Goal: Task Accomplishment & Management: Complete application form

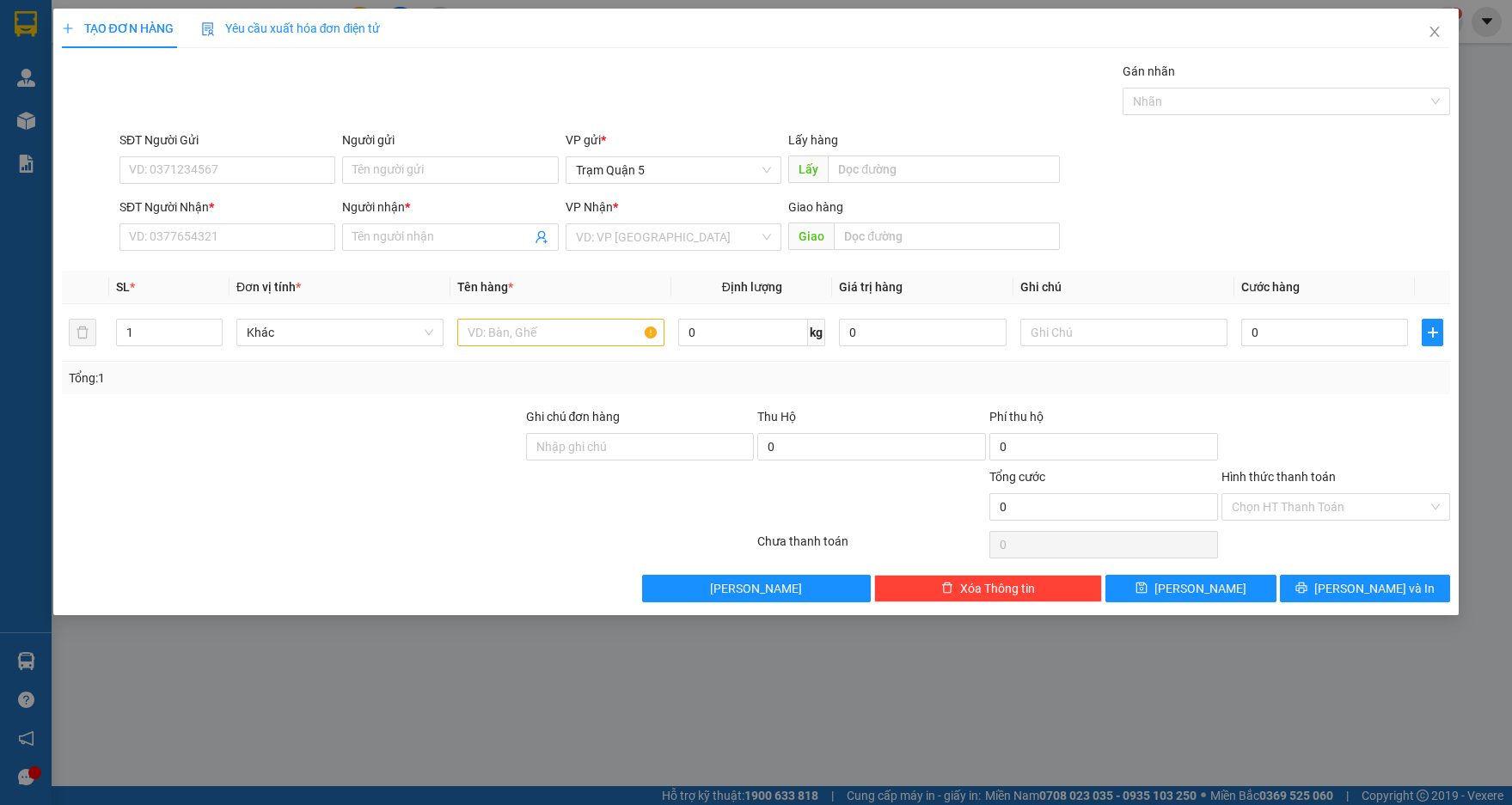
click at [287, 247] on input "SĐT Người Nhận *" at bounding box center [227, 237] width 216 height 27
type input "0949177834"
click at [305, 270] on div "0949177834 - [GEOGRAPHIC_DATA]" at bounding box center [227, 272] width 195 height 19
type input "[PERSON_NAME]"
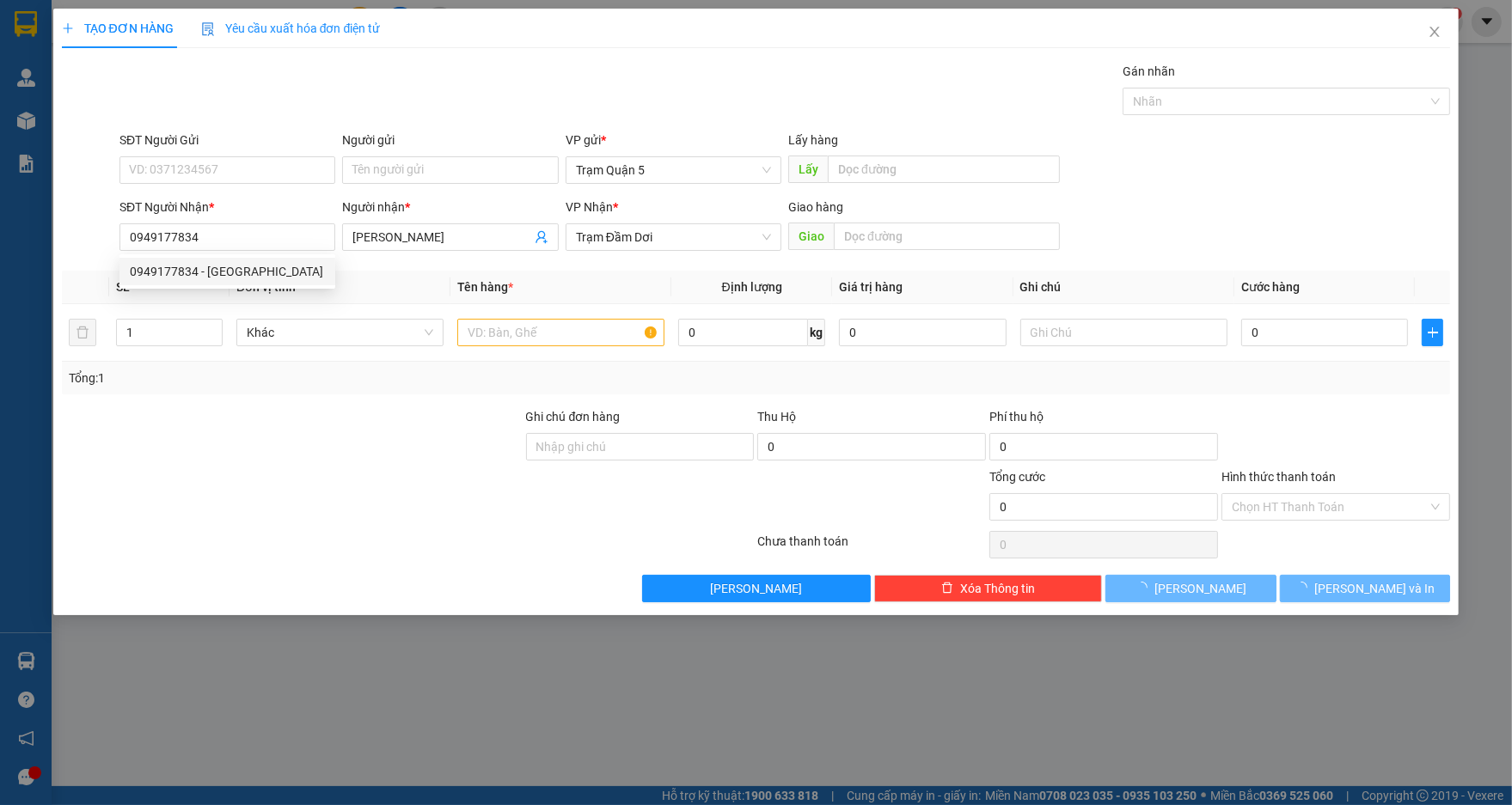
type input "100.000"
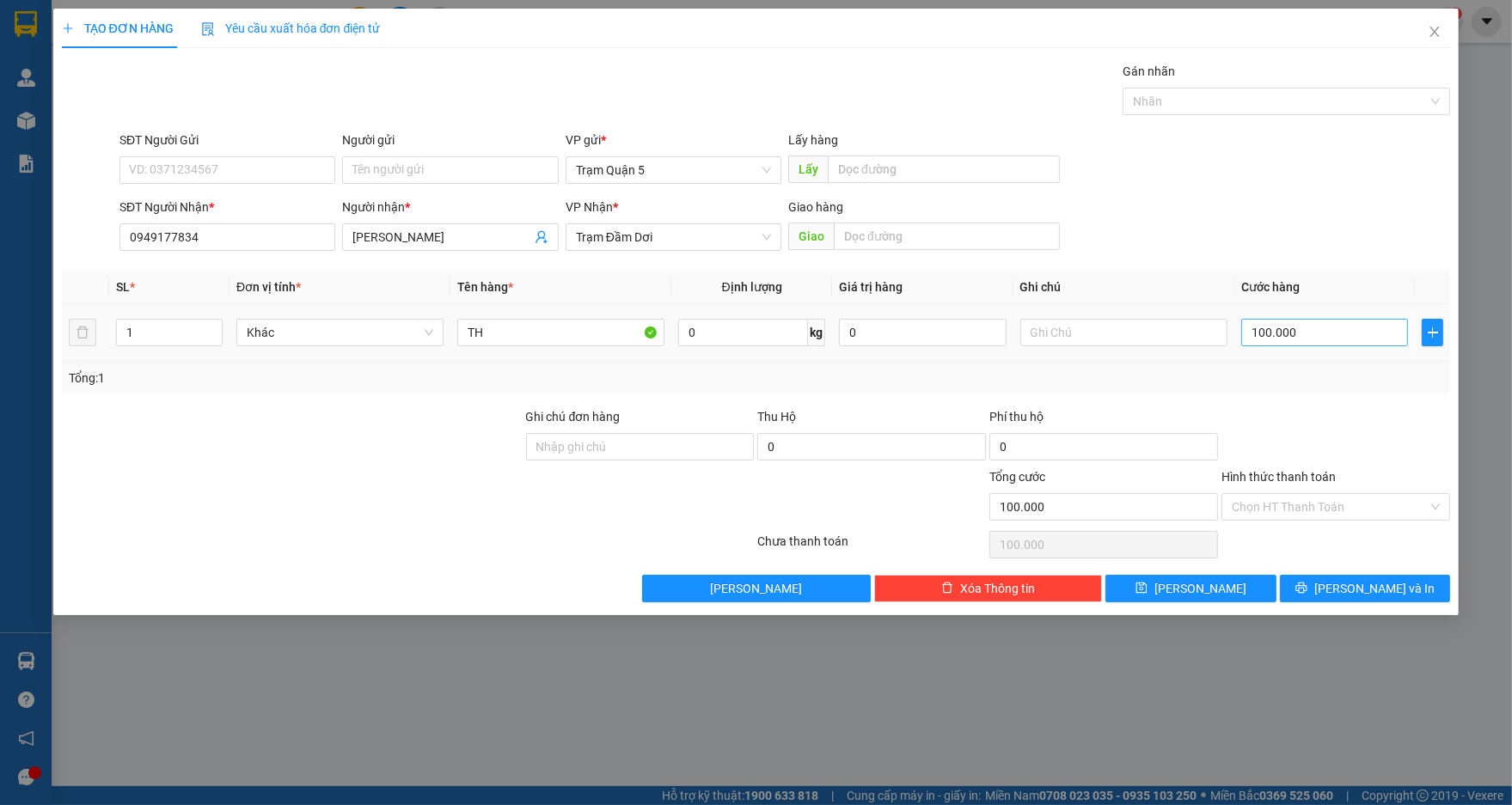
type input "0949177834"
click at [1269, 344] on input "100.000" at bounding box center [1324, 333] width 167 height 27
type input "4"
type input "40"
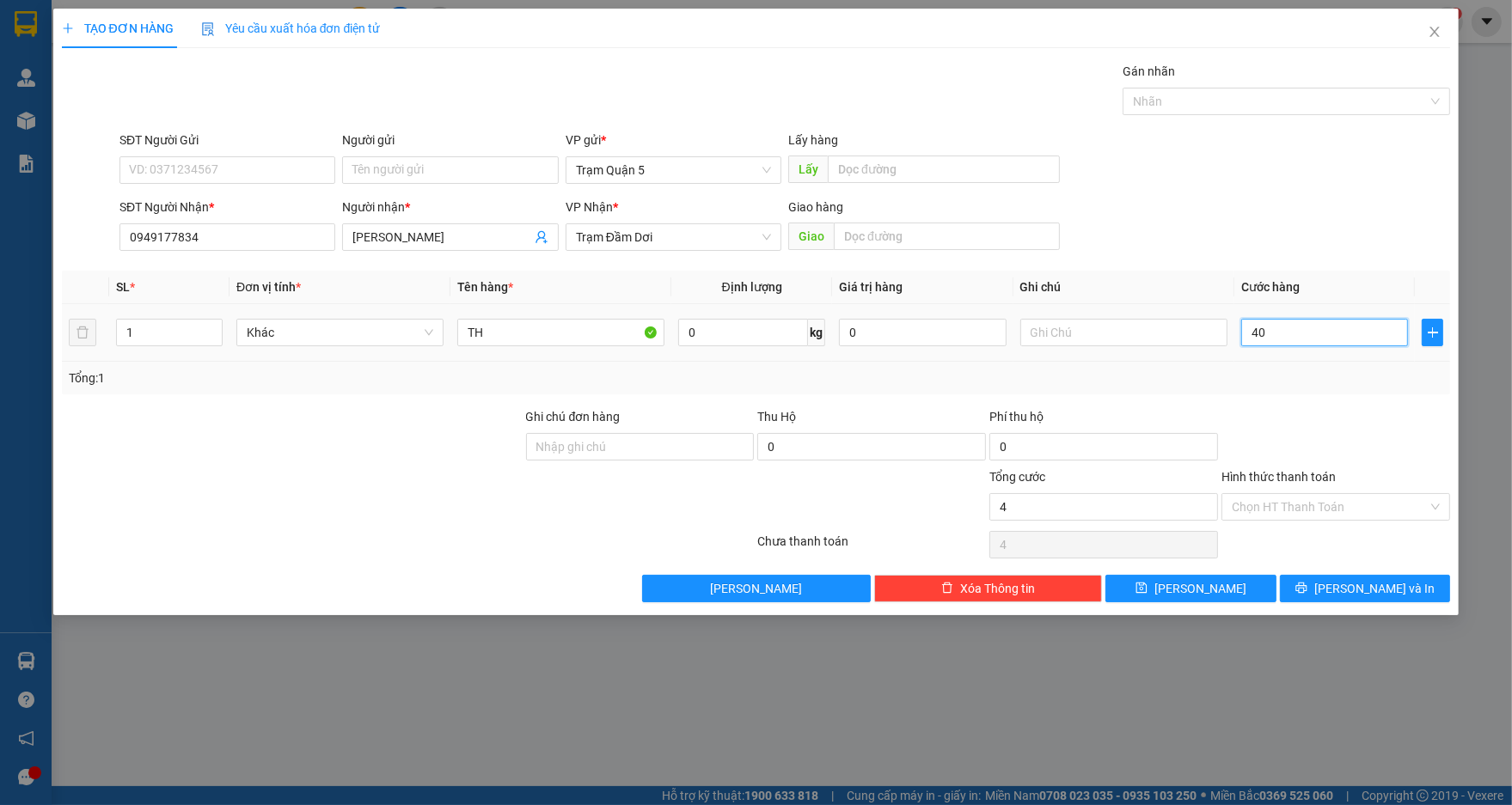
type input "40"
type input "40.000"
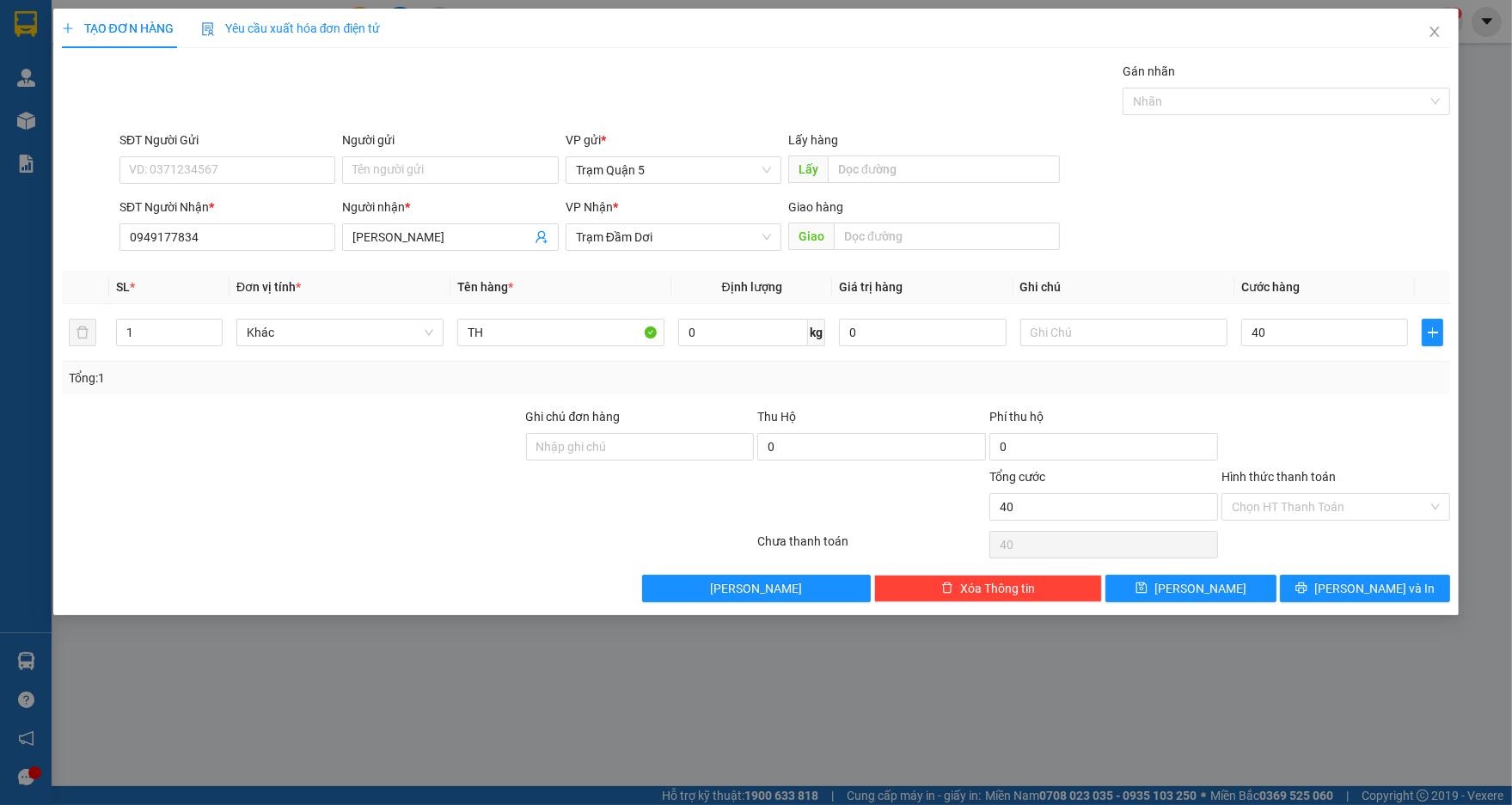
type input "40.000"
click at [1125, 232] on div "SĐT Người Nhận * 0949177834 Người nhận * HÒANG PHÚC VP Nhận * Trạm Đầm Dơi Giao…" at bounding box center [784, 228] width 1338 height 60
click at [1308, 589] on icon "printer" at bounding box center [1302, 588] width 11 height 11
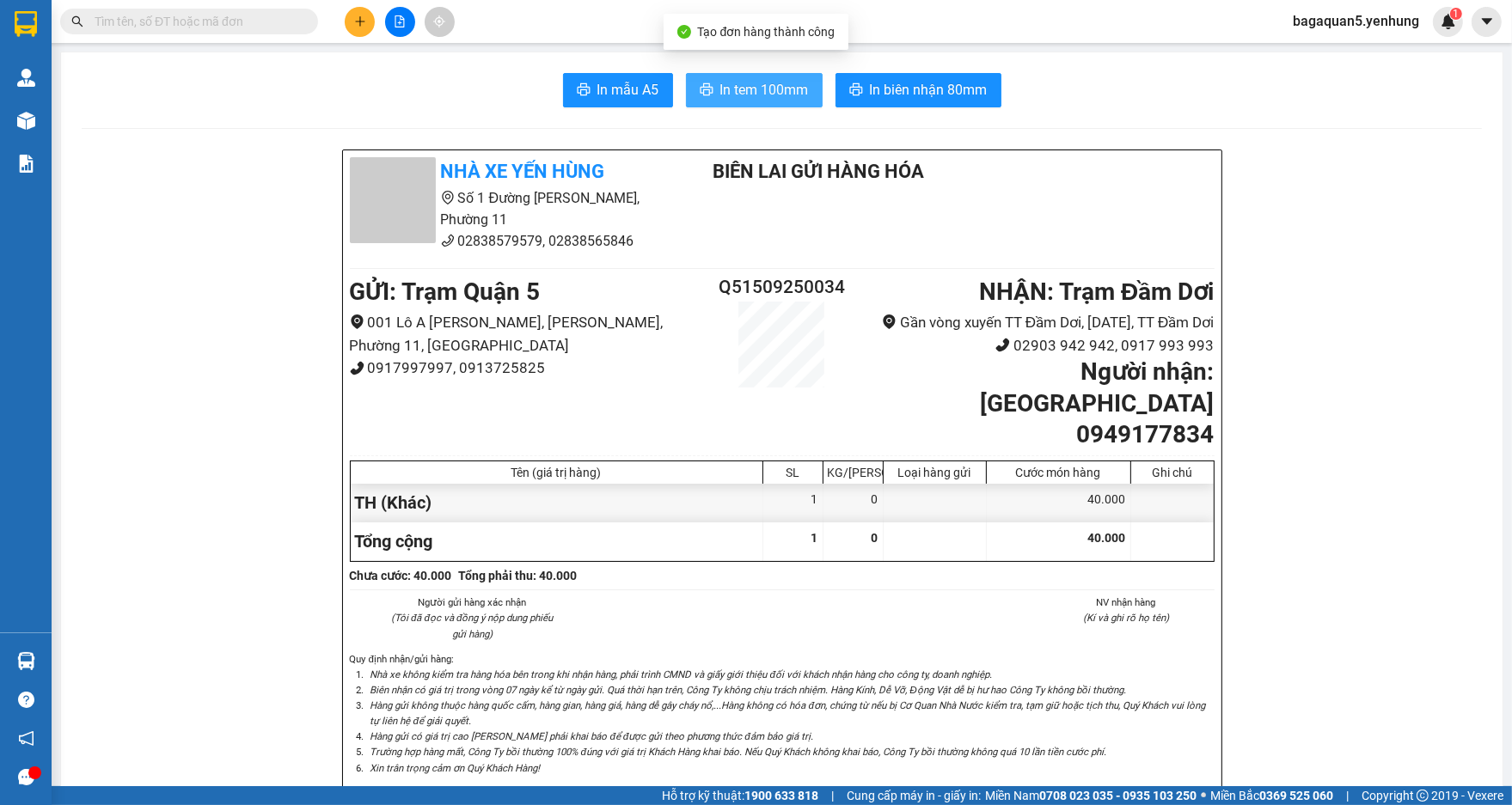
click at [768, 83] on span "In tem 100mm" at bounding box center [764, 90] width 88 height 22
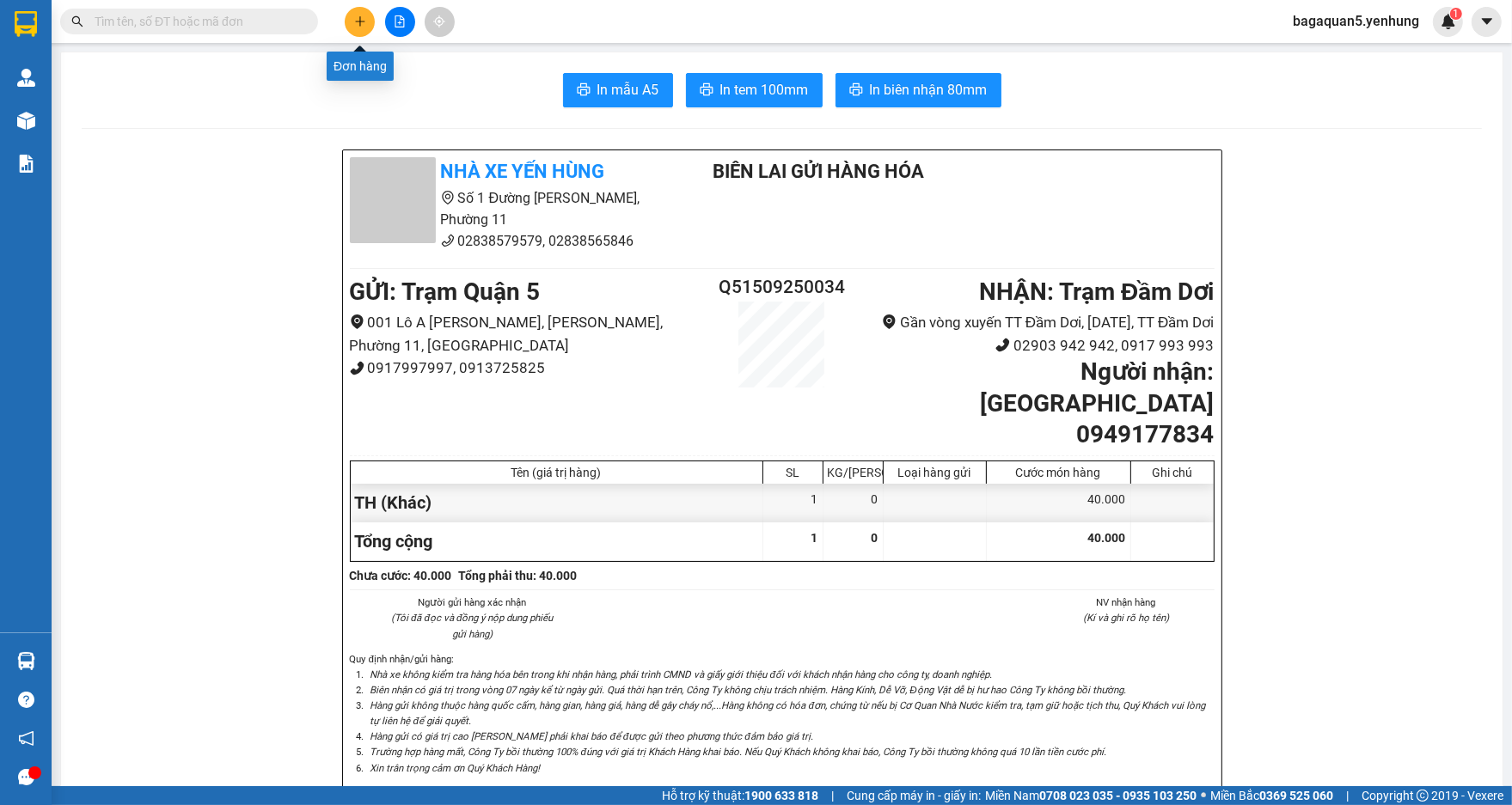
click at [346, 23] on button at bounding box center [359, 22] width 30 height 30
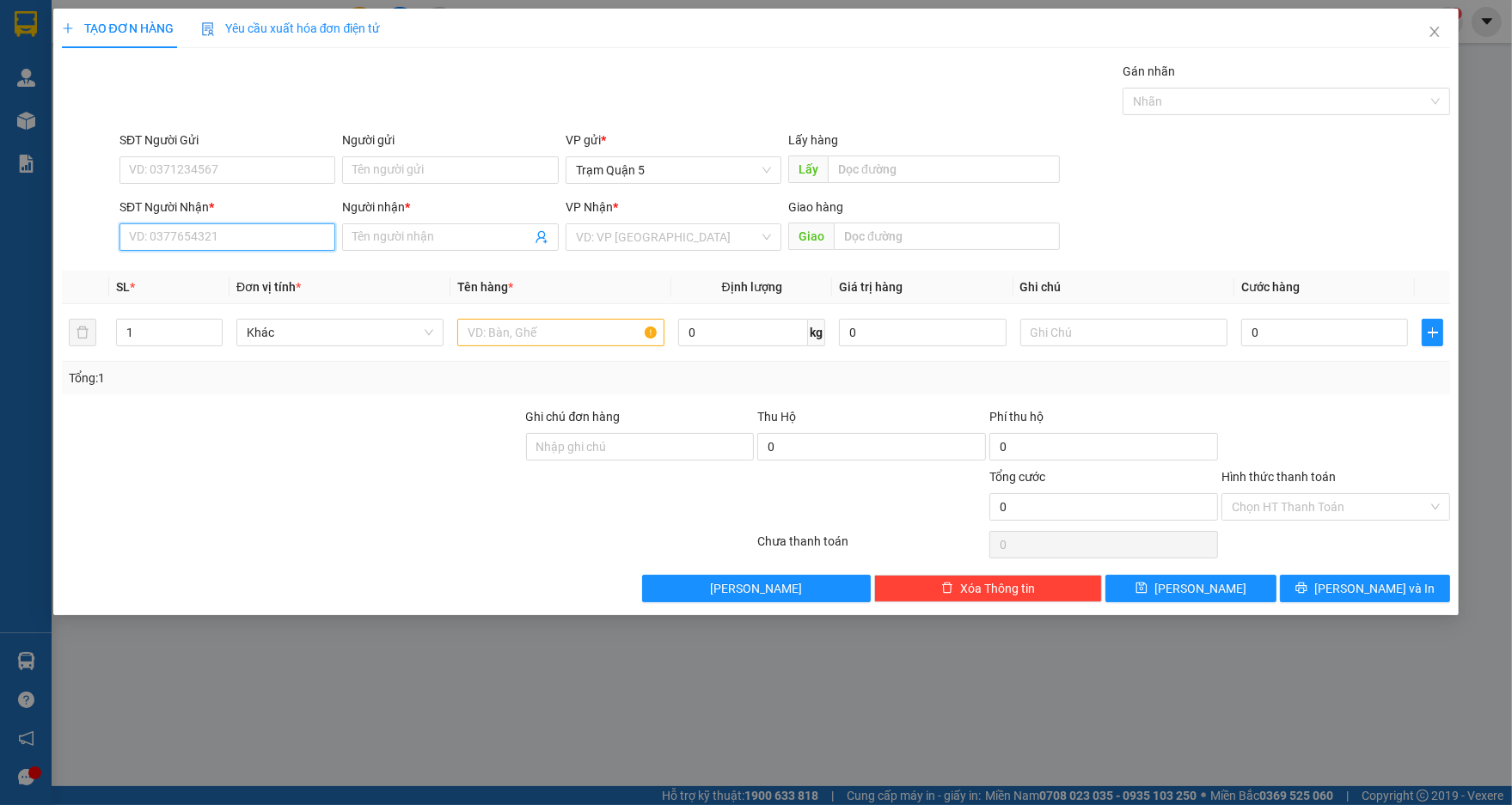
click at [260, 231] on input "SĐT Người Nhận *" at bounding box center [227, 237] width 216 height 27
type input "0917084884"
click at [219, 270] on div "0917084884 - A VẸN" at bounding box center [227, 272] width 195 height 19
type input "A VẸN"
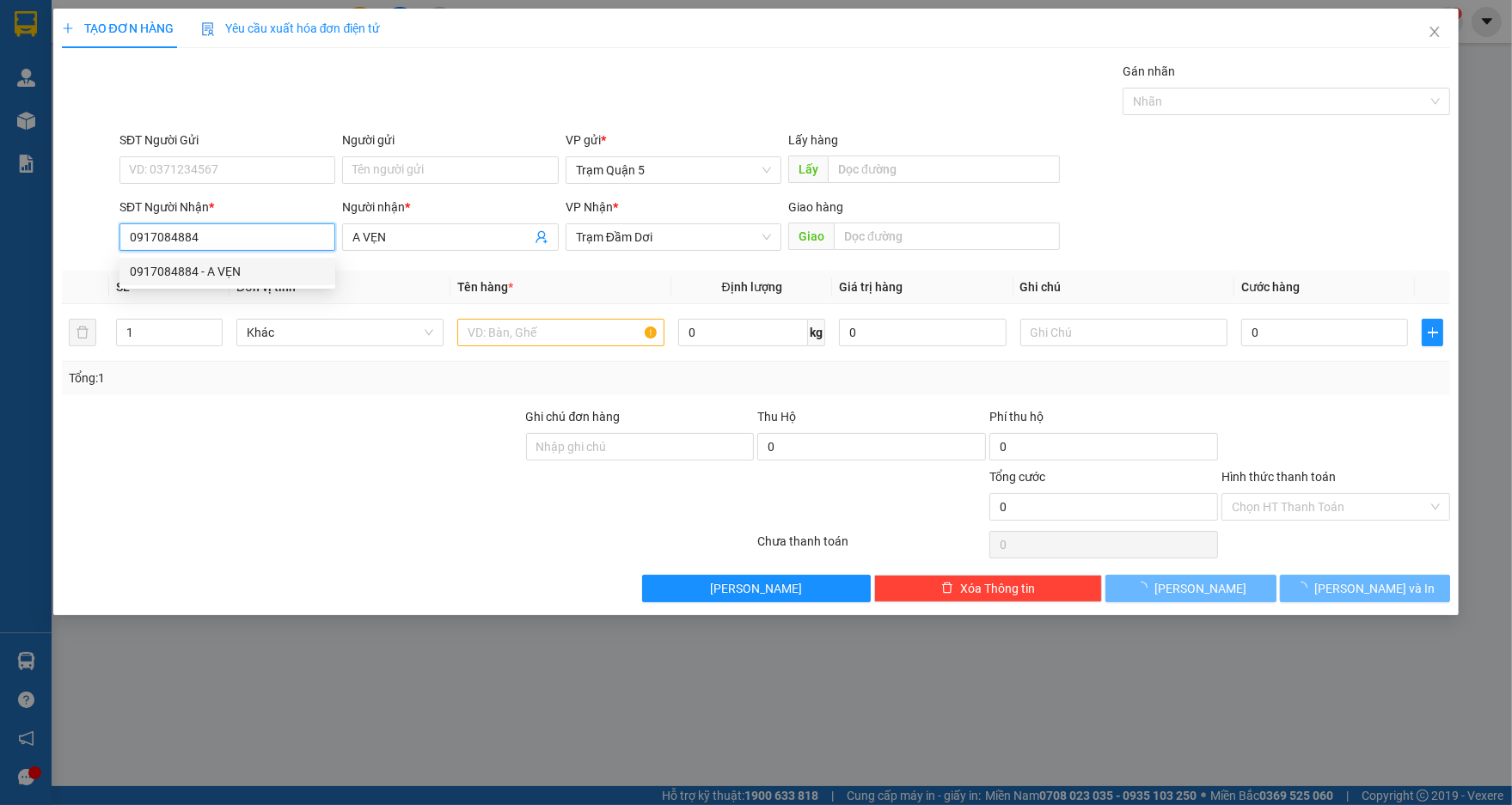
type input "30.000"
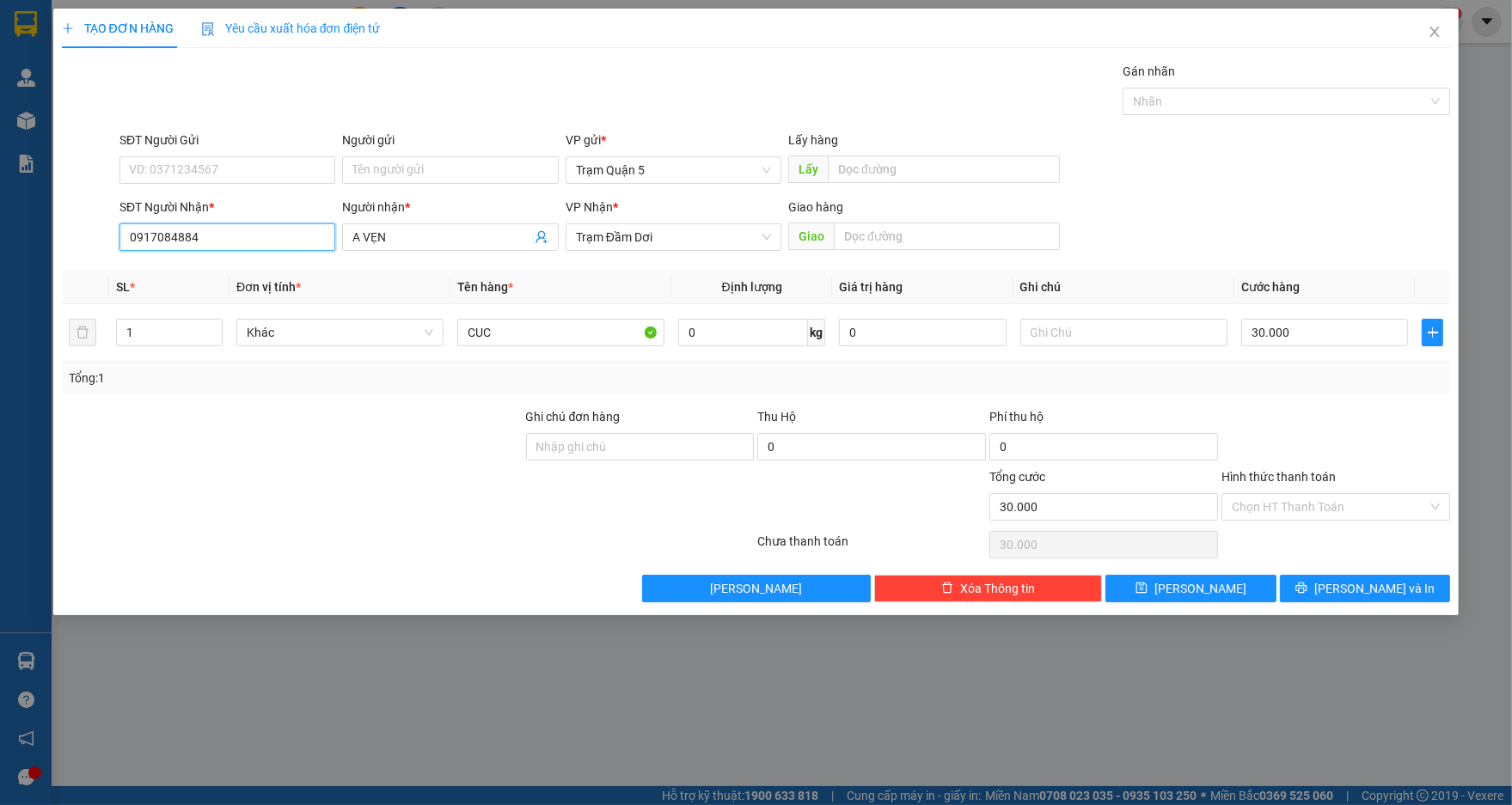
type input "0917084884"
click at [1310, 454] on div at bounding box center [1336, 438] width 233 height 60
drag, startPoint x: 525, startPoint y: 335, endPoint x: 331, endPoint y: 286, distance: 200.1
click at [336, 299] on table "SL * Đơn vị tính * Tên hàng * Định lượng Giá trị hàng Ghi chú Cước hàng 1 Khác …" at bounding box center [756, 316] width 1389 height 91
type input "BỊCH"
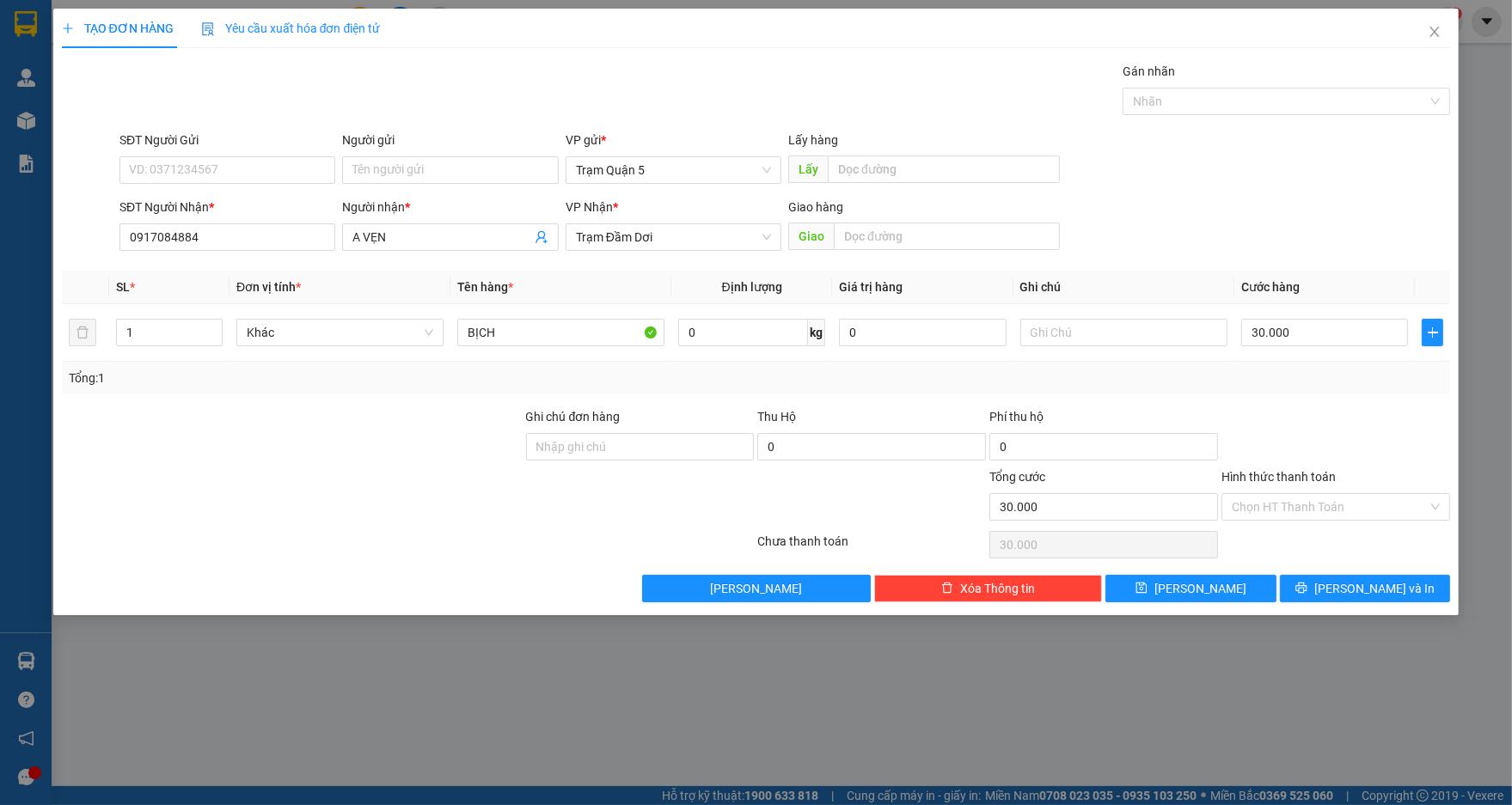
click at [1331, 376] on div "Tổng: 1" at bounding box center [756, 377] width 1375 height 19
drag, startPoint x: 1332, startPoint y: 566, endPoint x: 1337, endPoint y: 586, distance: 20.6
click at [1336, 577] on div "Transit Pickup Surcharge Ids Transit Deliver Surcharge Ids Transit Deliver Surc…" at bounding box center [756, 332] width 1389 height 541
click at [1308, 586] on icon "printer" at bounding box center [1302, 588] width 11 height 11
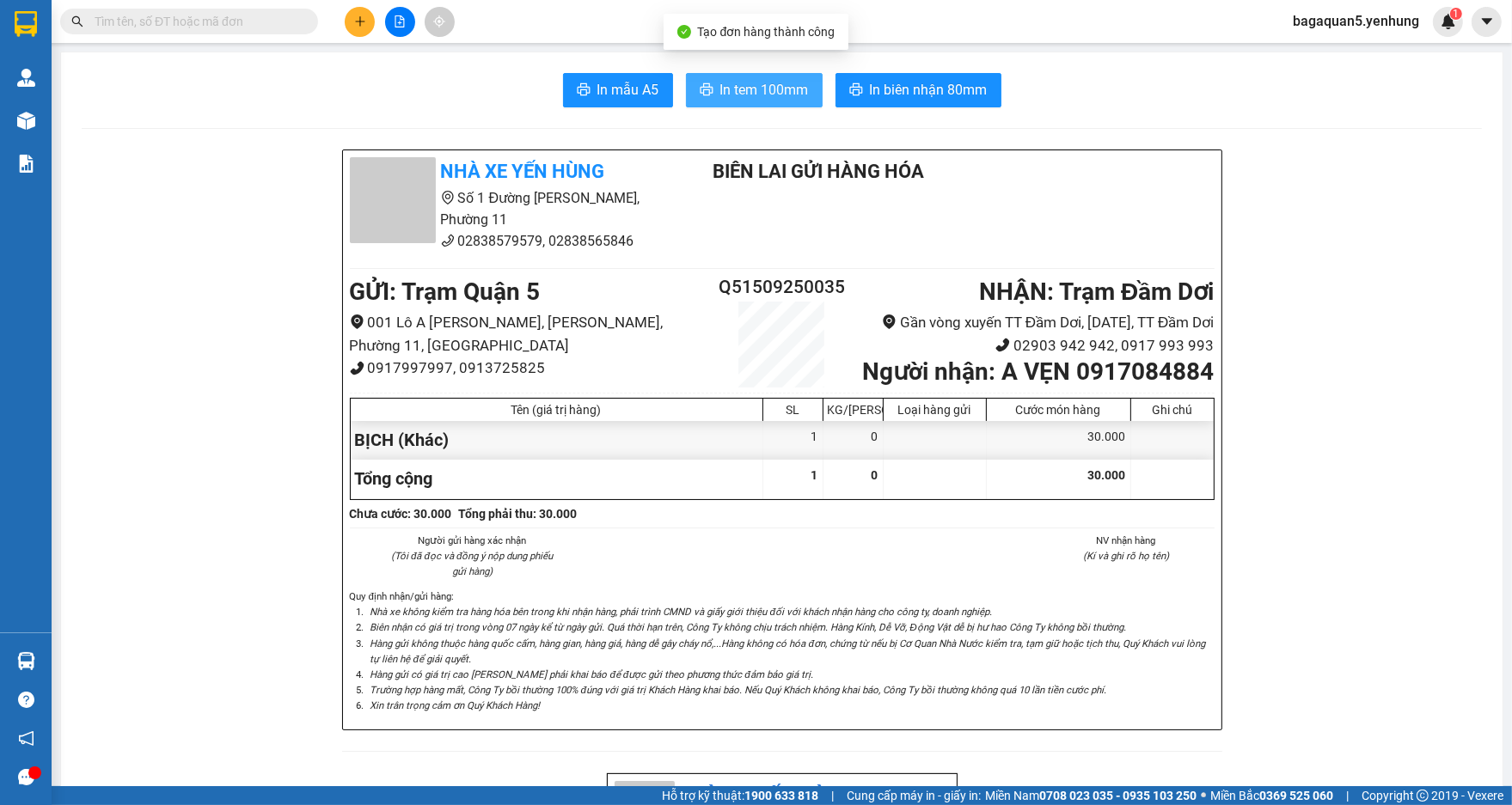
click at [730, 90] on span "In tem 100mm" at bounding box center [764, 90] width 88 height 22
